Goal: Check status

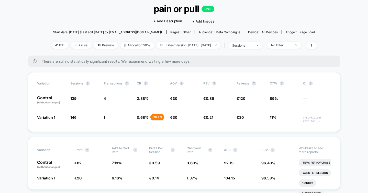
scroll to position [32, 0]
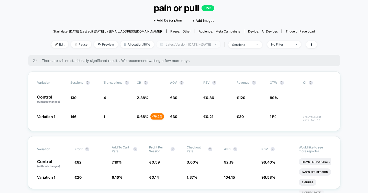
click at [172, 42] on span "Latest Version: [DATE] - [DATE]" at bounding box center [188, 44] width 64 height 7
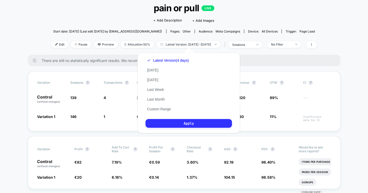
click at [178, 124] on button "Apply" at bounding box center [188, 123] width 86 height 9
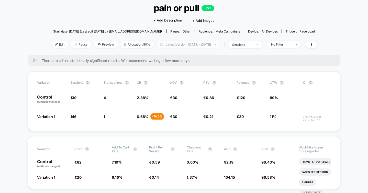
click at [197, 47] on span "Latest Version: [DATE] - [DATE]" at bounding box center [188, 44] width 64 height 7
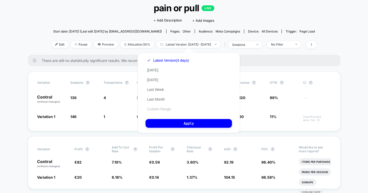
click at [157, 109] on button "Custom Range" at bounding box center [158, 109] width 27 height 5
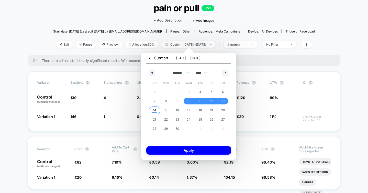
click at [155, 110] on span "14" at bounding box center [154, 110] width 3 height 9
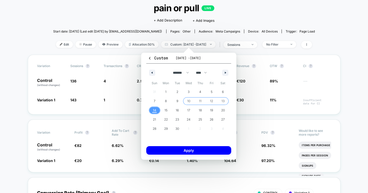
click at [186, 102] on span "10" at bounding box center [189, 101] width 12 height 7
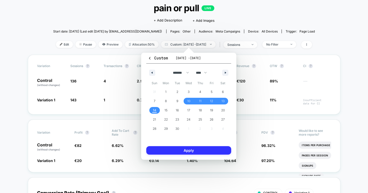
click at [177, 148] on button "Apply" at bounding box center [188, 150] width 85 height 8
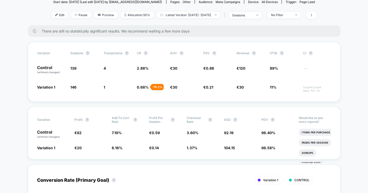
scroll to position [62, 0]
